Goal: Use online tool/utility: Utilize a website feature to perform a specific function

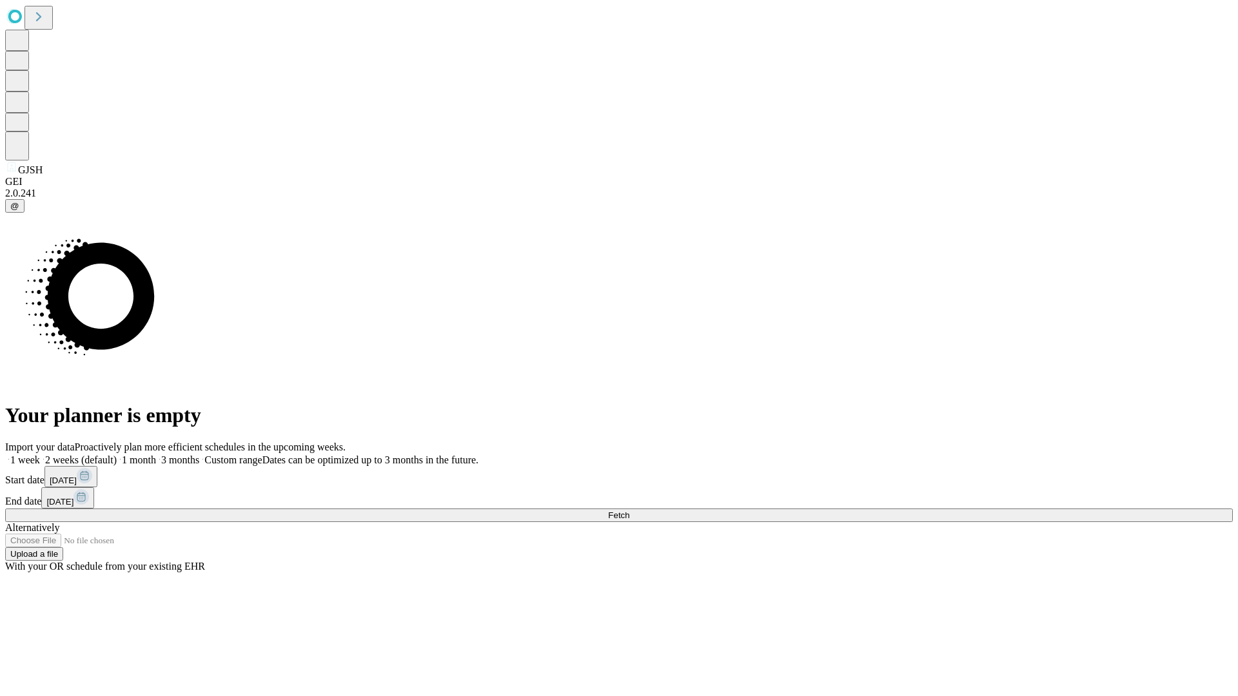
click at [629, 511] on span "Fetch" at bounding box center [618, 516] width 21 height 10
